Goal: Task Accomplishment & Management: Manage account settings

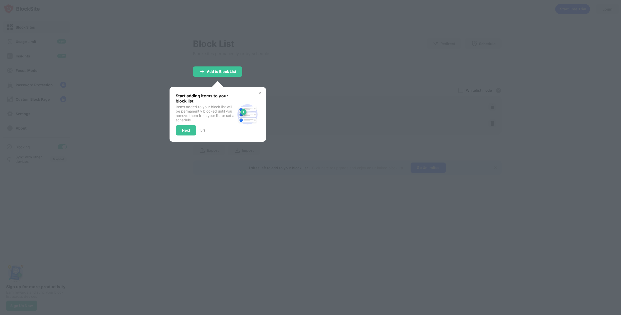
click at [260, 92] on img at bounding box center [260, 93] width 4 height 4
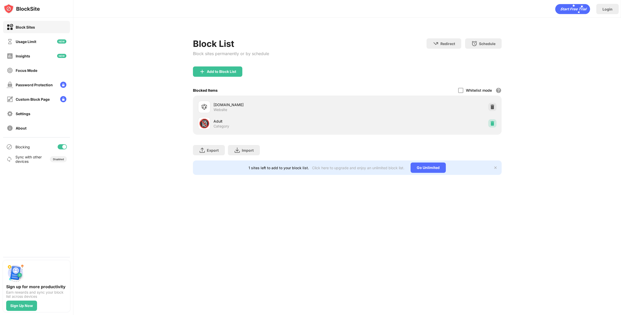
click at [489, 121] on div at bounding box center [492, 123] width 8 height 8
